Goal: Understand process/instructions: Learn how to perform a task or action

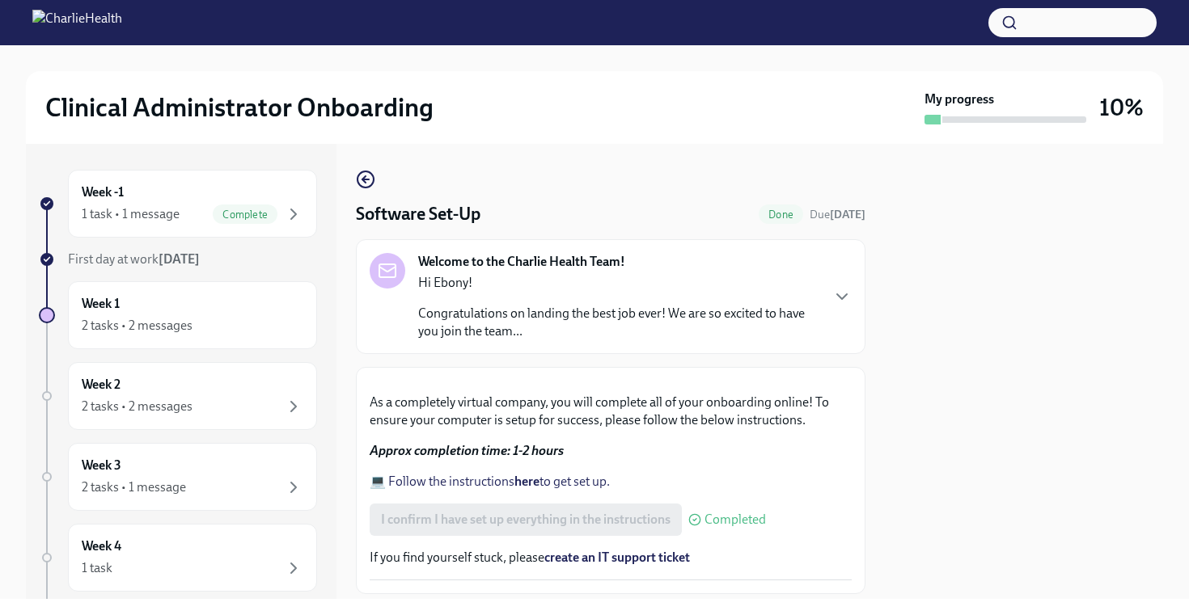
click at [1070, 247] on div at bounding box center [1024, 371] width 278 height 455
click at [870, 306] on div "Week -1 1 task • 1 message Complete First day at work [DATE] Week 1 2 tasks • 2…" at bounding box center [594, 371] width 1137 height 455
click at [703, 327] on p "Congratulations on landing the best job ever! We are so excited to have you joi…" at bounding box center [618, 323] width 401 height 36
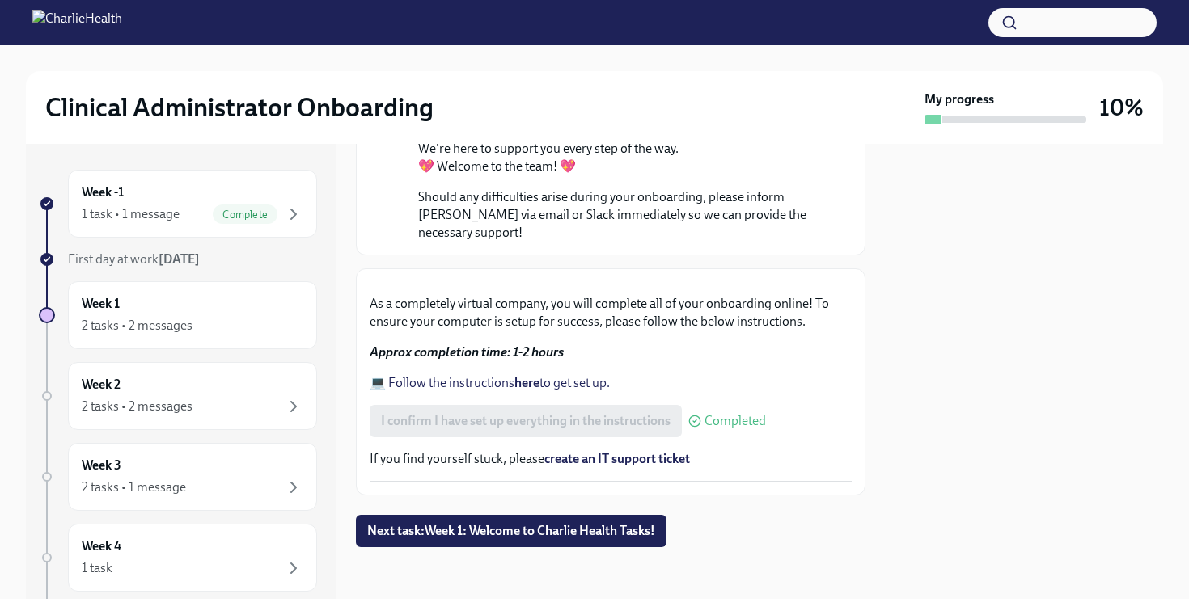
scroll to position [1123, 0]
click at [551, 539] on button "Next task : Week 1: Welcome to Charlie Health Tasks!" at bounding box center [511, 531] width 310 height 32
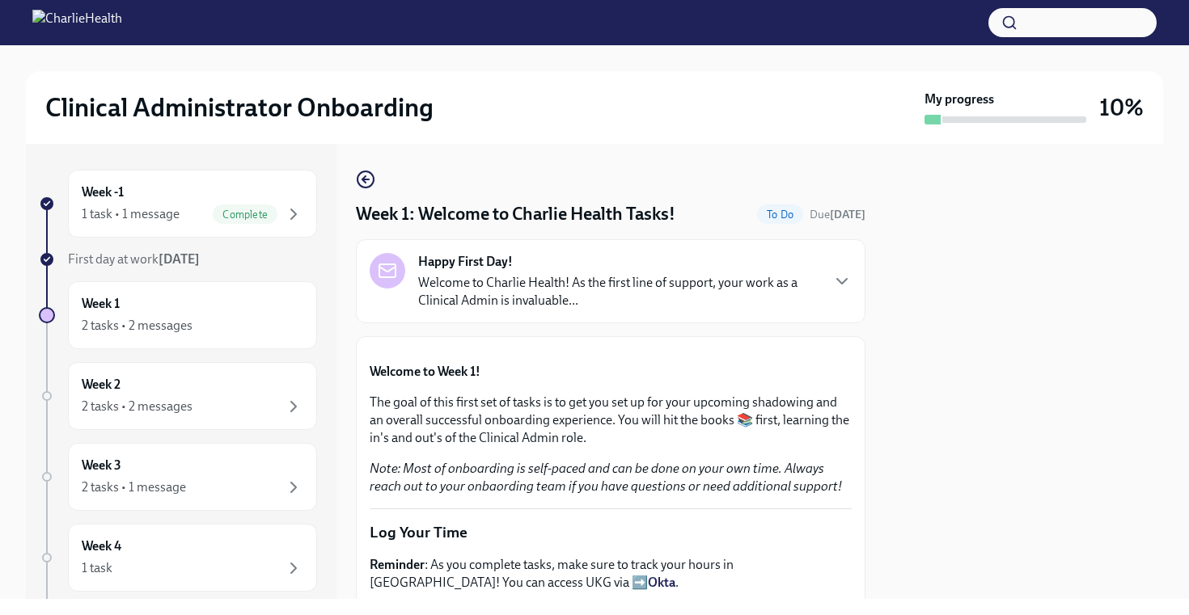
click at [817, 297] on p "Welcome to Charlie Health! As the first line of support, your work as a Clinica…" at bounding box center [618, 292] width 401 height 36
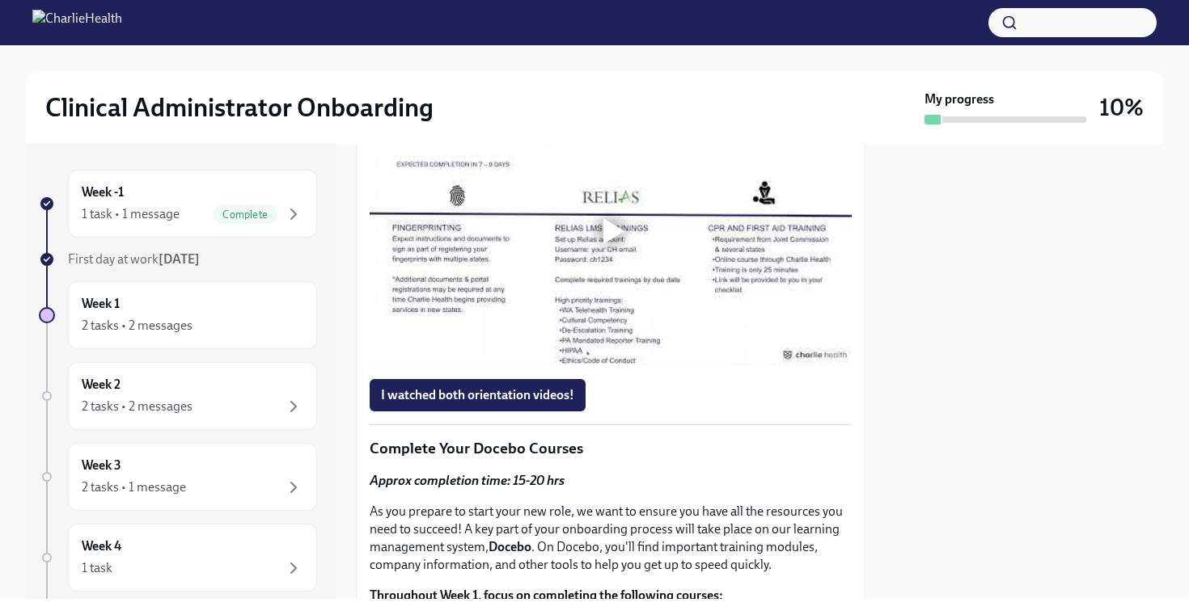
scroll to position [1229, 0]
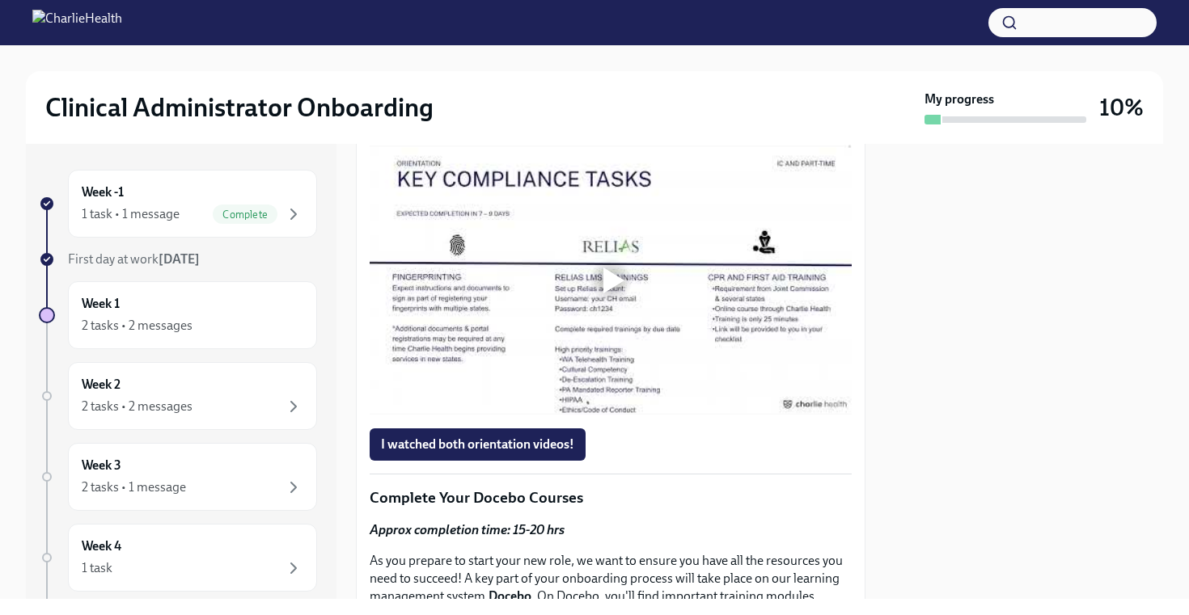
click at [903, 525] on div at bounding box center [1024, 371] width 278 height 455
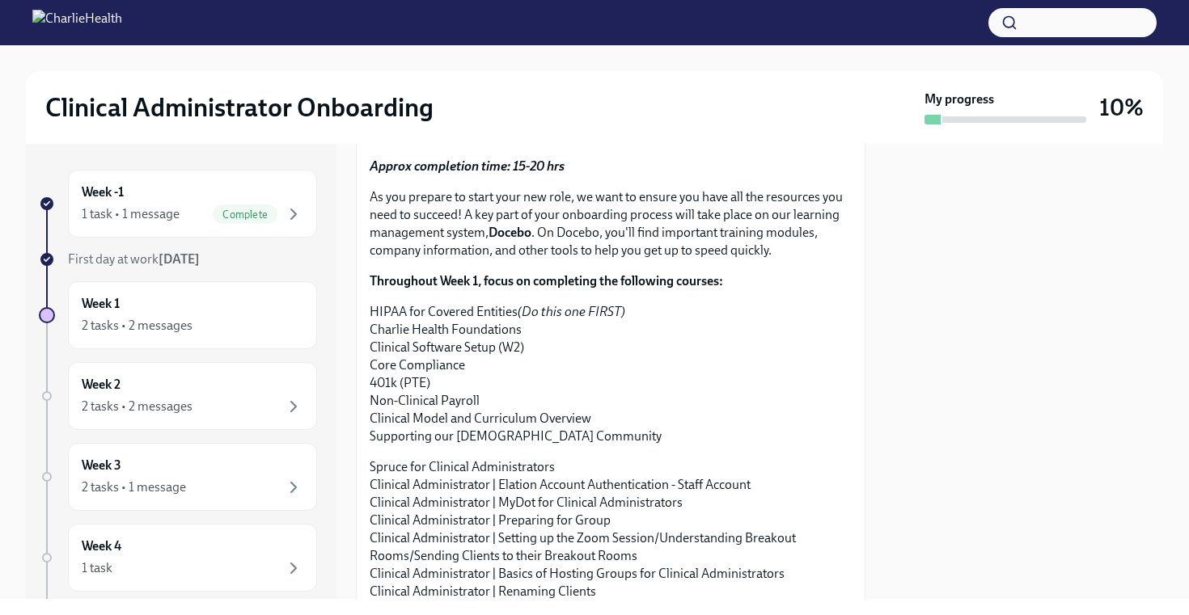
scroll to position [1617, 0]
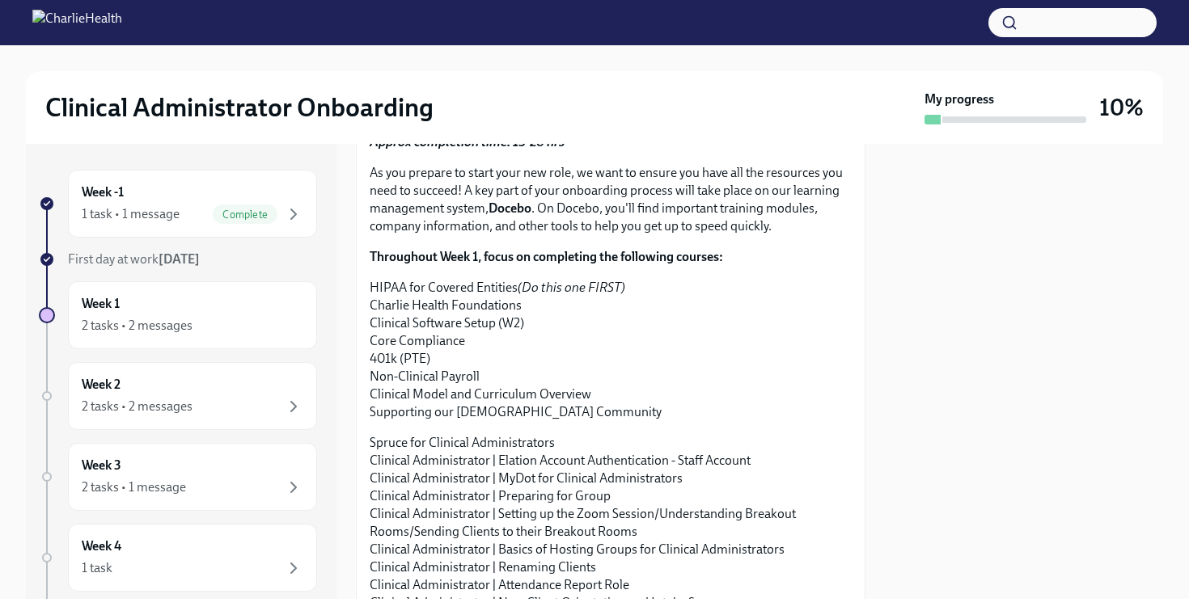
click at [531, 65] on span "I watched both orientation videos!" at bounding box center [477, 57] width 193 height 16
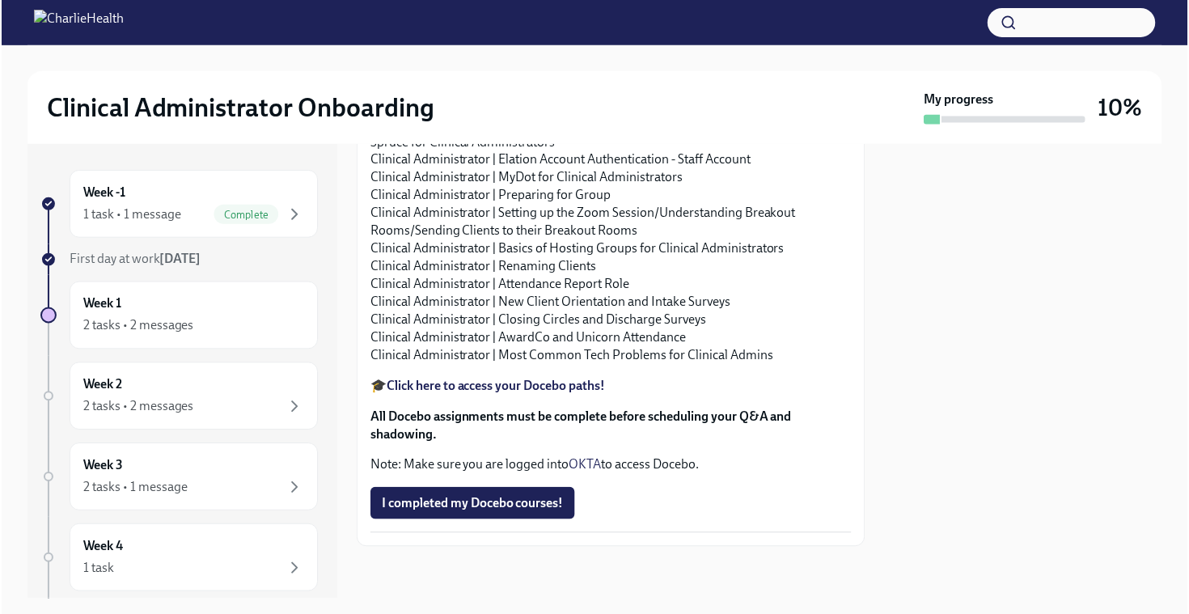
scroll to position [2380, 0]
